Goal: Transaction & Acquisition: Book appointment/travel/reservation

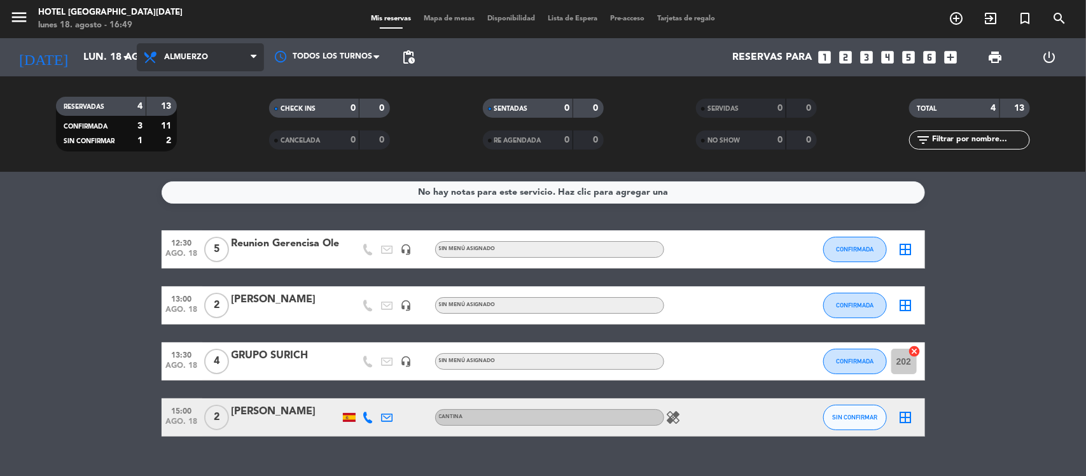
click at [180, 65] on span "Almuerzo" at bounding box center [200, 57] width 127 height 28
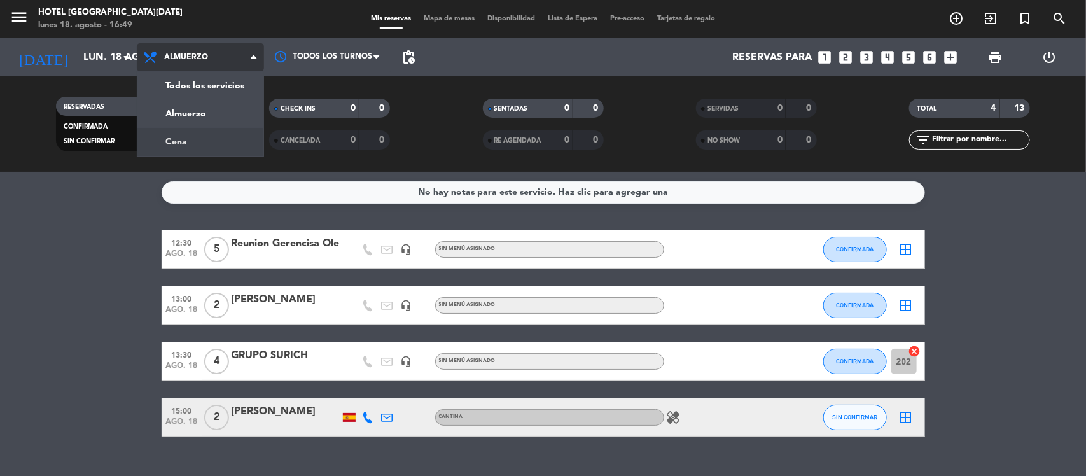
click at [180, 150] on div "menu [GEOGRAPHIC_DATA][DATE] lunes 18. agosto - 16:49 Mis reservas Mapa de mesa…" at bounding box center [543, 86] width 1086 height 172
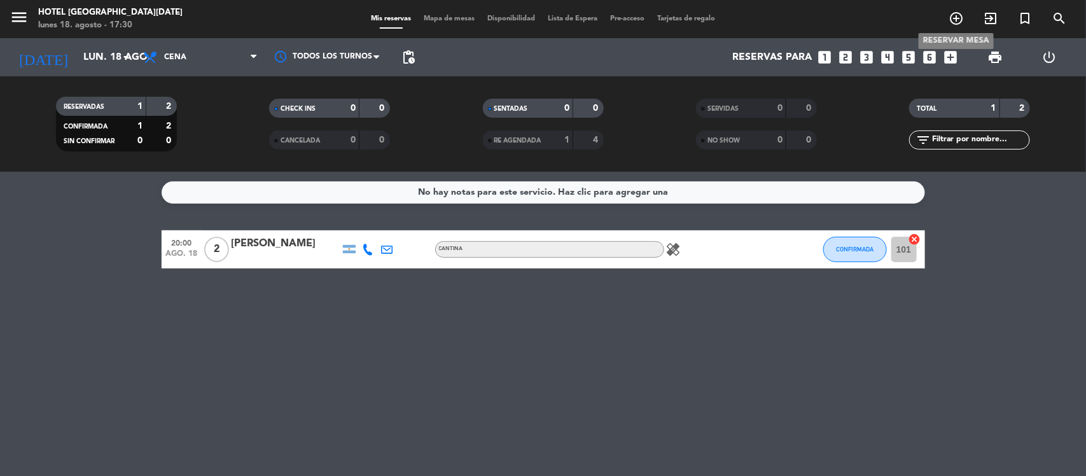
click at [959, 18] on icon "add_circle_outline" at bounding box center [956, 18] width 15 height 15
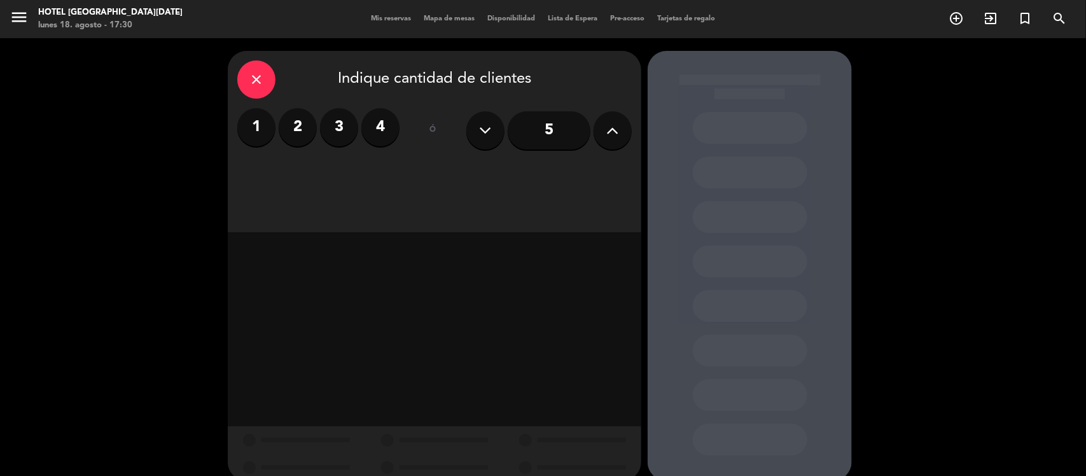
click at [620, 115] on button at bounding box center [613, 130] width 38 height 38
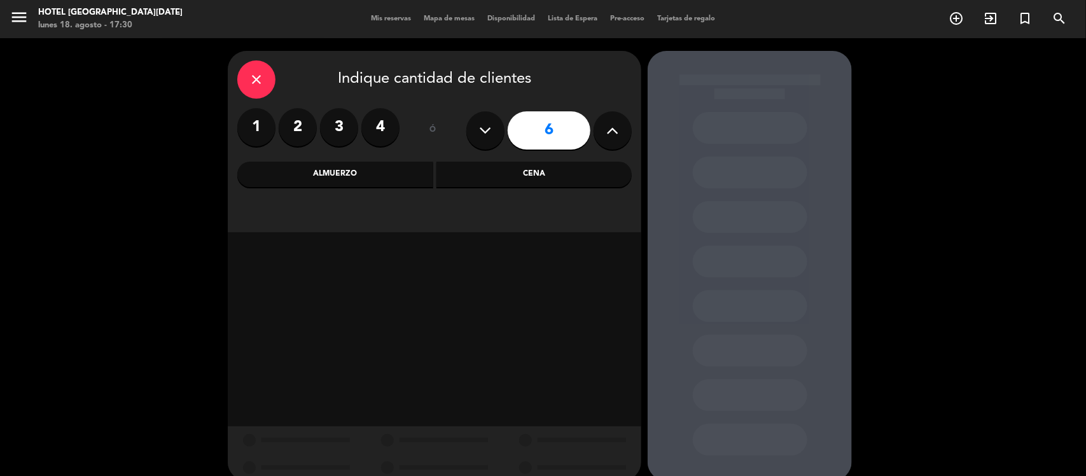
click at [389, 175] on div "Almuerzo" at bounding box center [335, 174] width 196 height 25
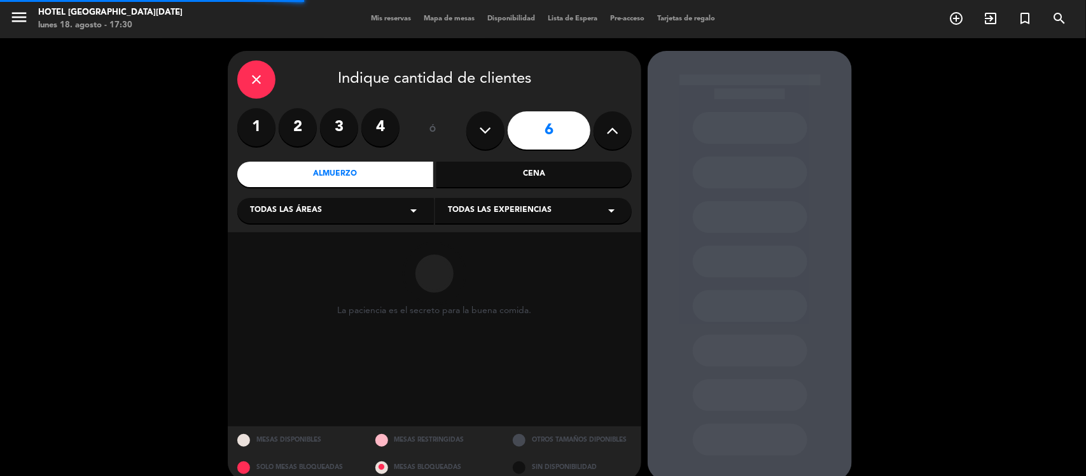
click at [323, 217] on div "Todas las áreas arrow_drop_down" at bounding box center [335, 210] width 197 height 25
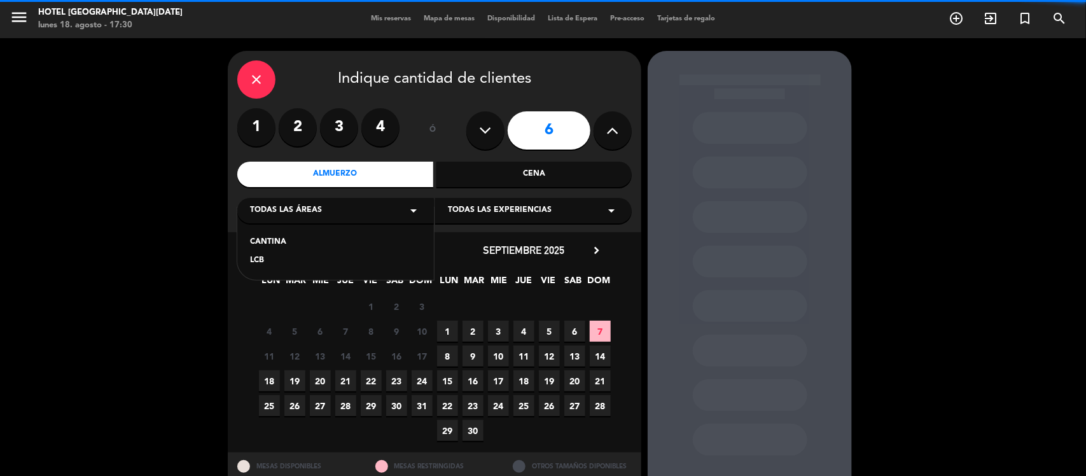
click at [286, 245] on div "CANTINA" at bounding box center [335, 242] width 171 height 13
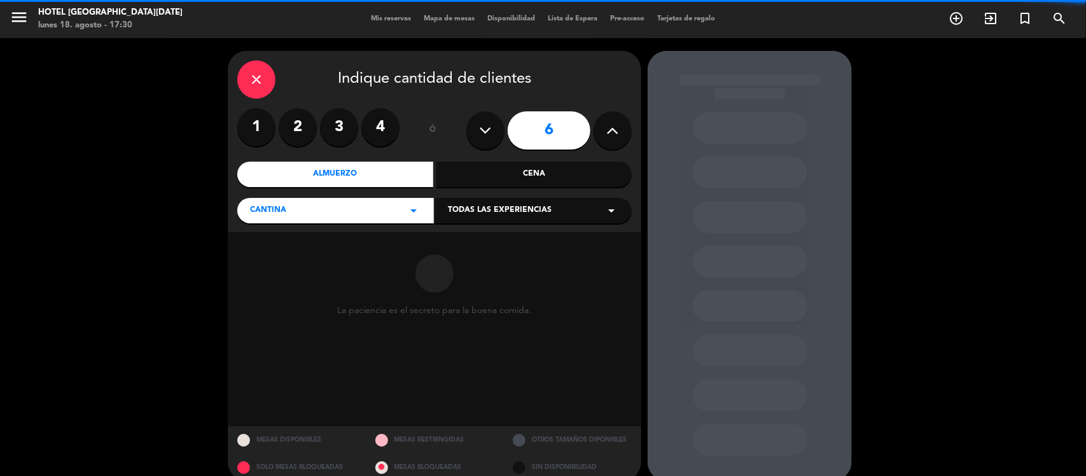
click at [487, 225] on div "close Indique cantidad de clientes 1 2 3 4 ó 6 Almuerzo Cena CANTINA arrow_drop…" at bounding box center [435, 141] width 414 height 181
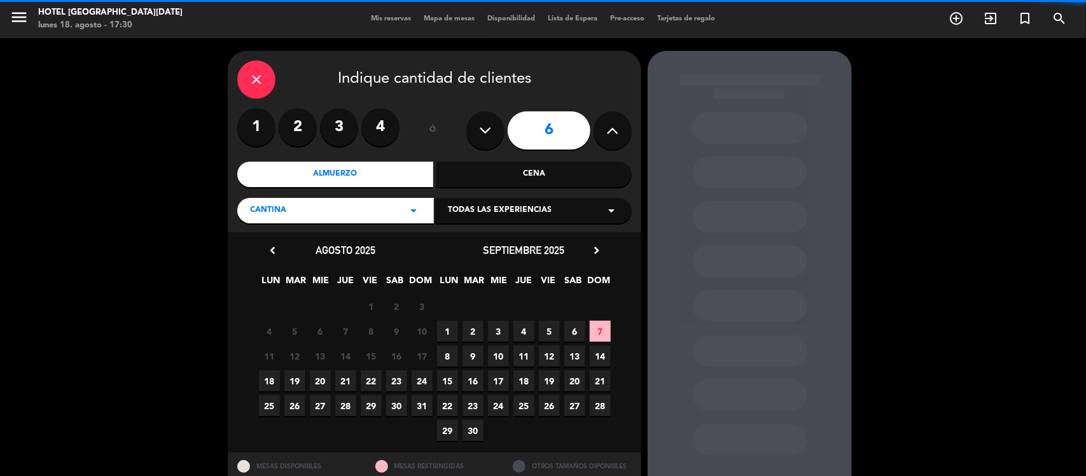
click at [484, 220] on div "Todas las experiencias arrow_drop_down" at bounding box center [533, 210] width 197 height 25
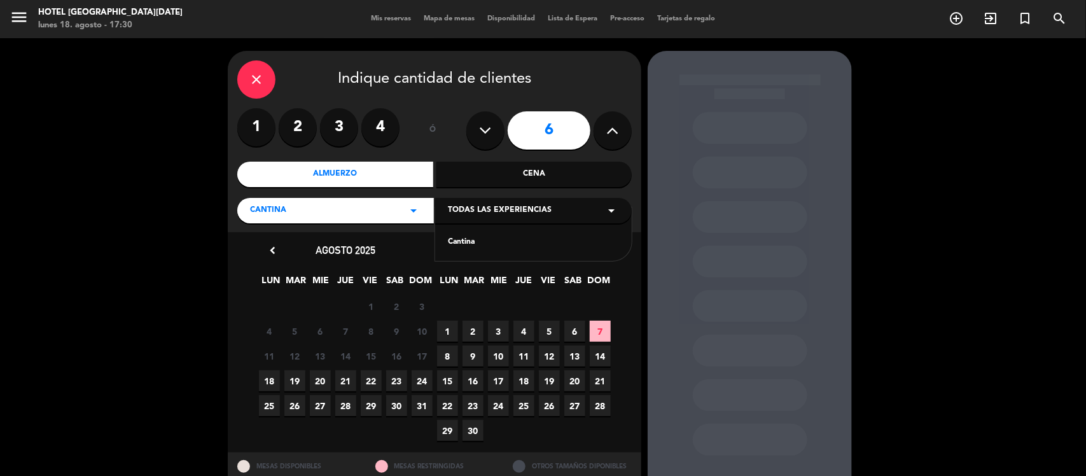
click at [477, 236] on div "Cantina" at bounding box center [533, 234] width 197 height 54
click at [477, 239] on div "Cantina" at bounding box center [533, 242] width 171 height 13
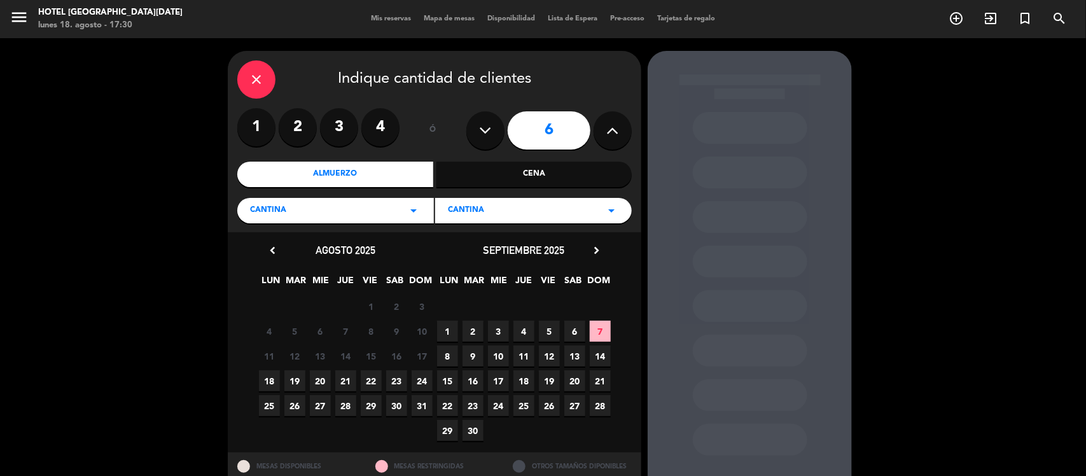
click at [325, 382] on span "20" at bounding box center [320, 380] width 21 height 21
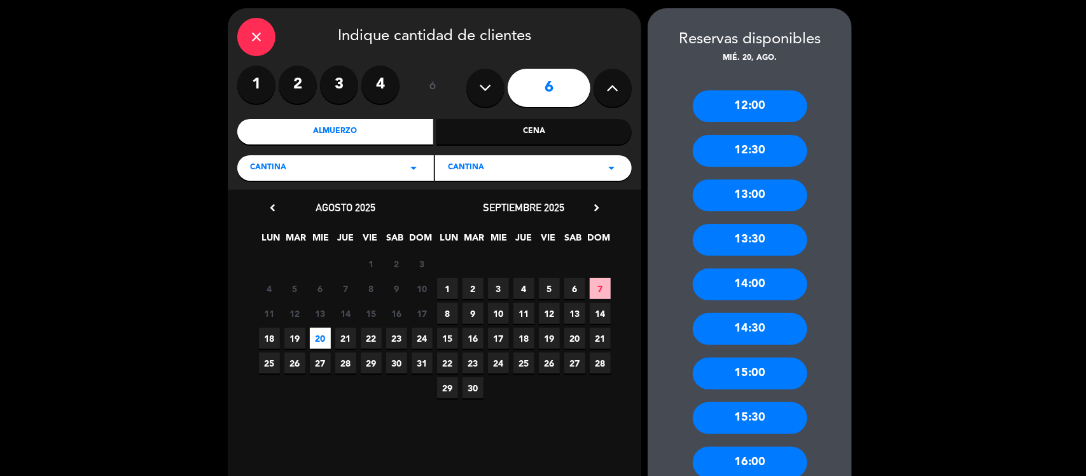
click at [767, 144] on div "12:30" at bounding box center [750, 151] width 115 height 32
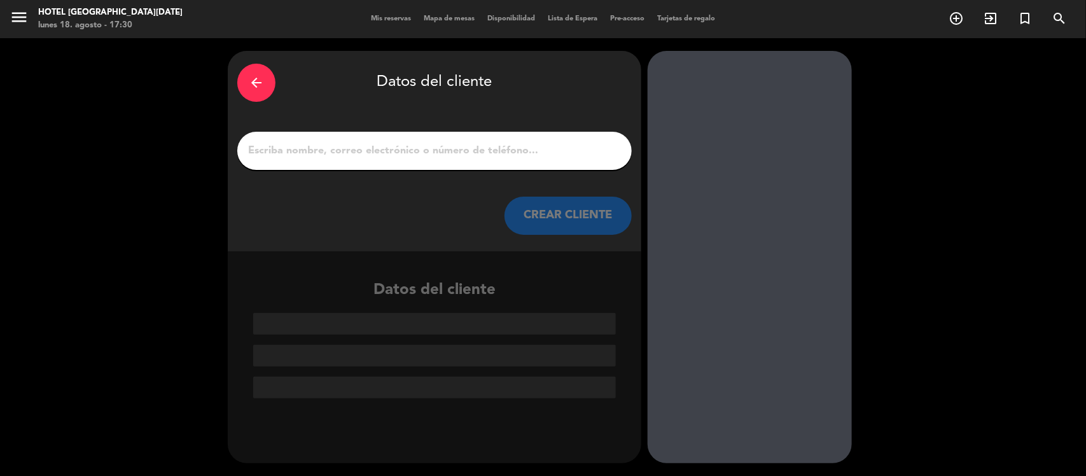
click at [445, 167] on div at bounding box center [434, 151] width 395 height 38
click at [430, 150] on input "1" at bounding box center [434, 151] width 375 height 18
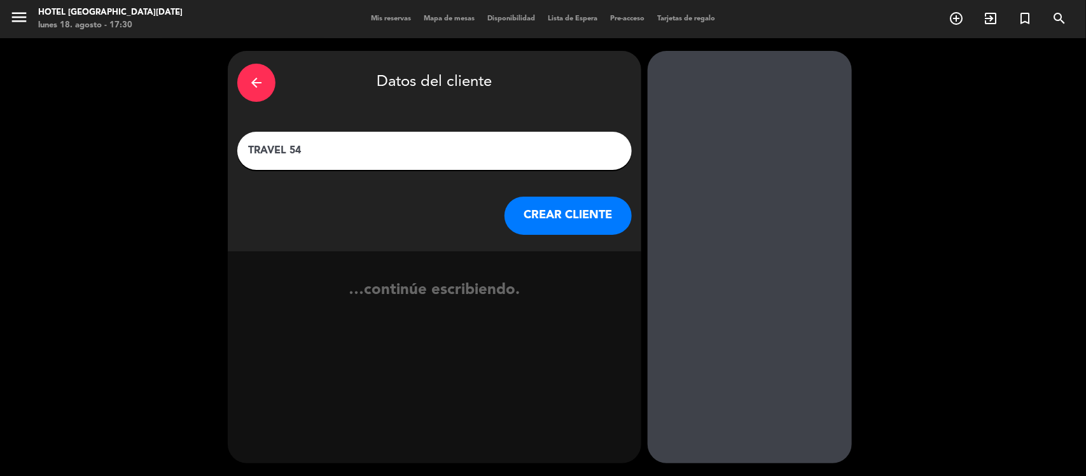
type input "TRAVEL 54"
click at [600, 218] on button "CREAR CLIENTE" at bounding box center [568, 216] width 127 height 38
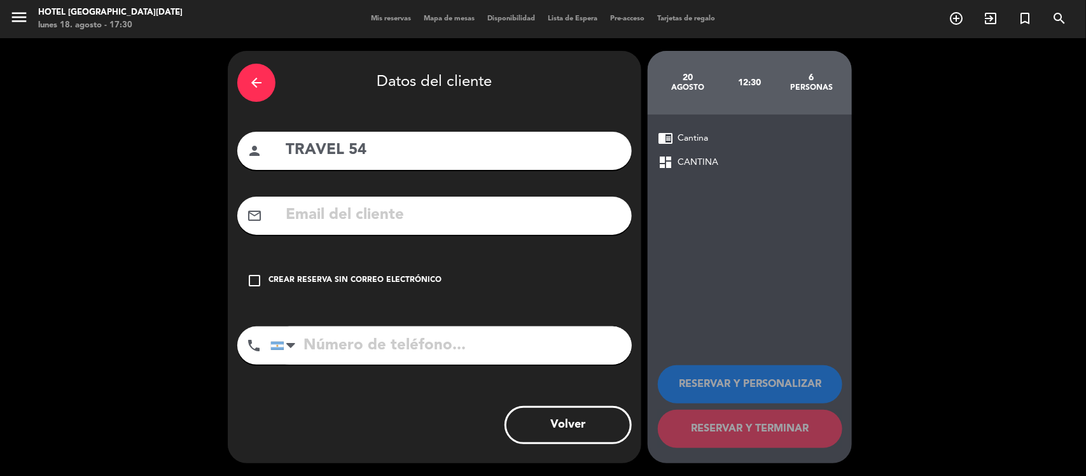
click at [358, 280] on div "Crear reserva sin correo electrónico" at bounding box center [355, 280] width 173 height 13
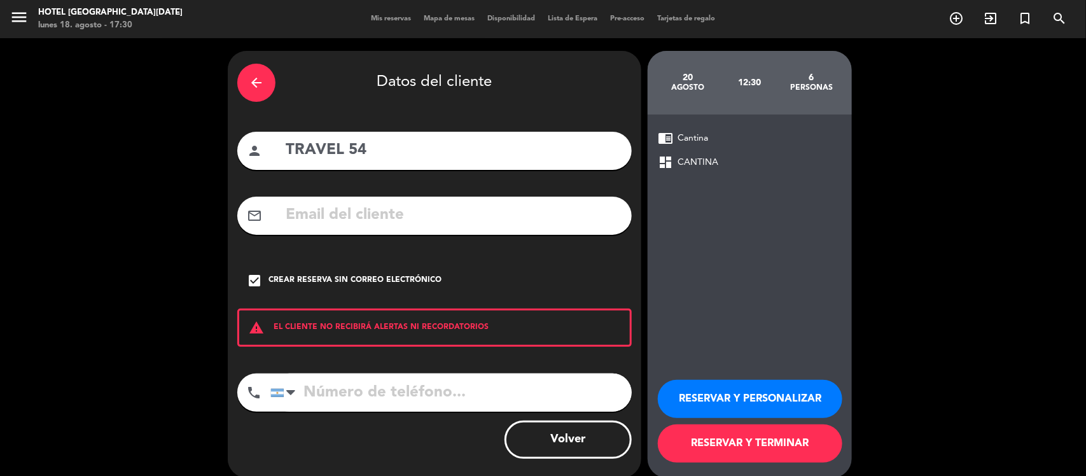
click at [725, 396] on button "RESERVAR Y PERSONALIZAR" at bounding box center [750, 399] width 185 height 38
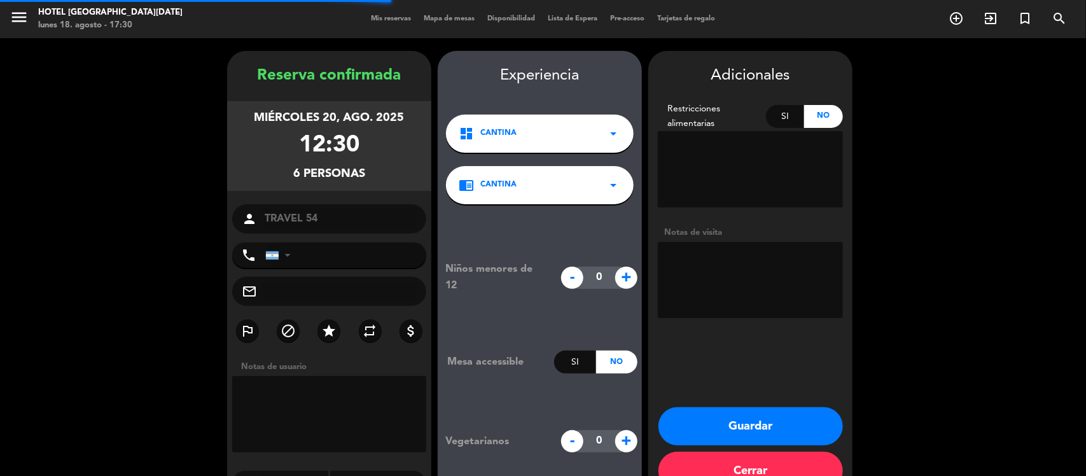
scroll to position [32, 0]
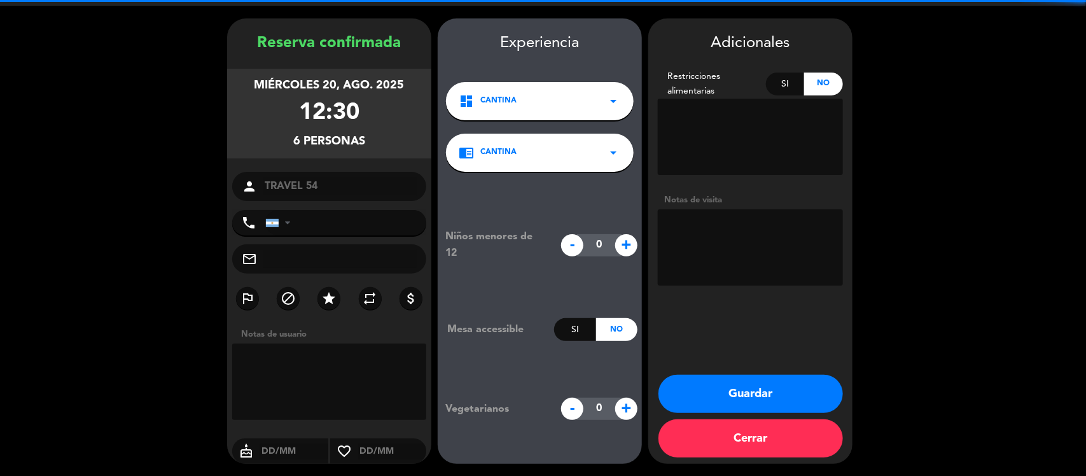
click at [748, 230] on textarea at bounding box center [750, 247] width 185 height 76
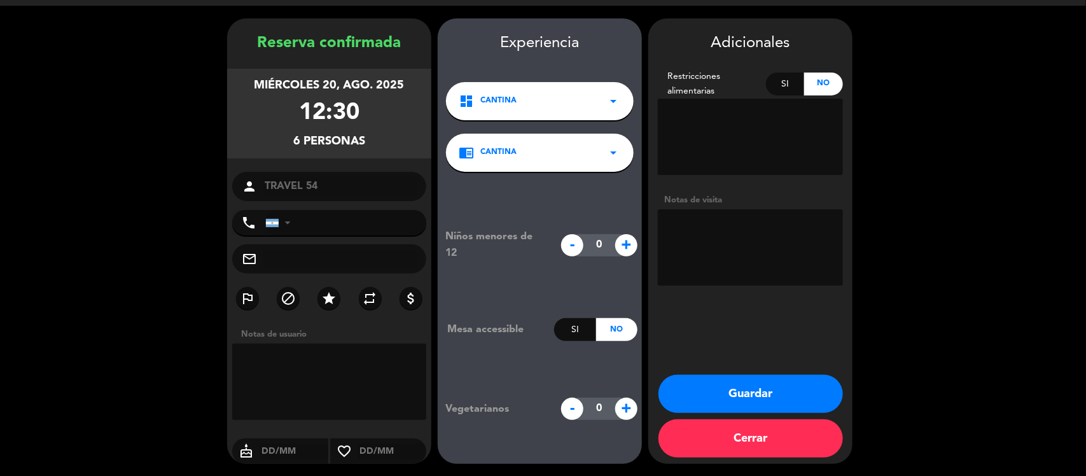
paste textarea "que la Sra [PERSON_NAME] [PERSON_NAME] firme el ticket, y me envían porfa una c…"
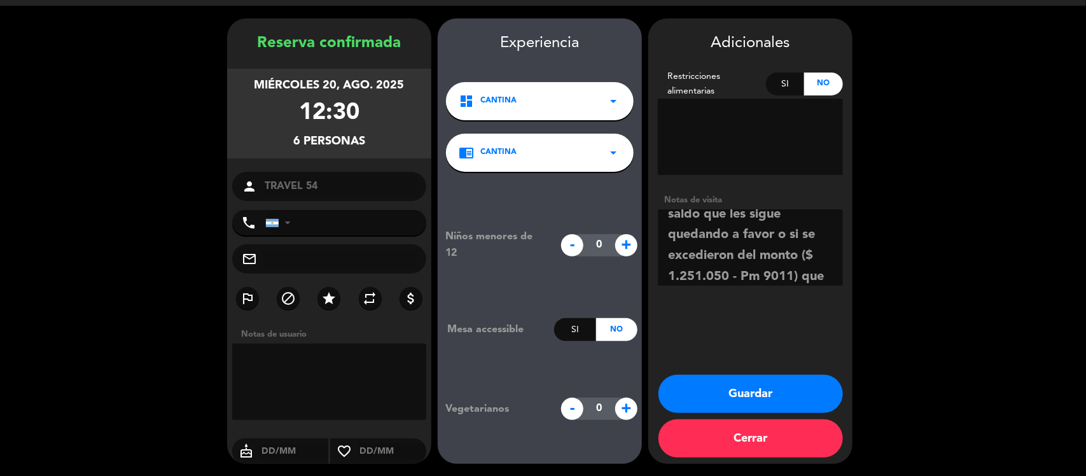
type textarea "que la Sra [PERSON_NAME] [PERSON_NAME] firme el ticket, y me envían porfa una c…"
click at [762, 398] on button "Guardar" at bounding box center [751, 394] width 185 height 38
